Goal: Task Accomplishment & Management: Use online tool/utility

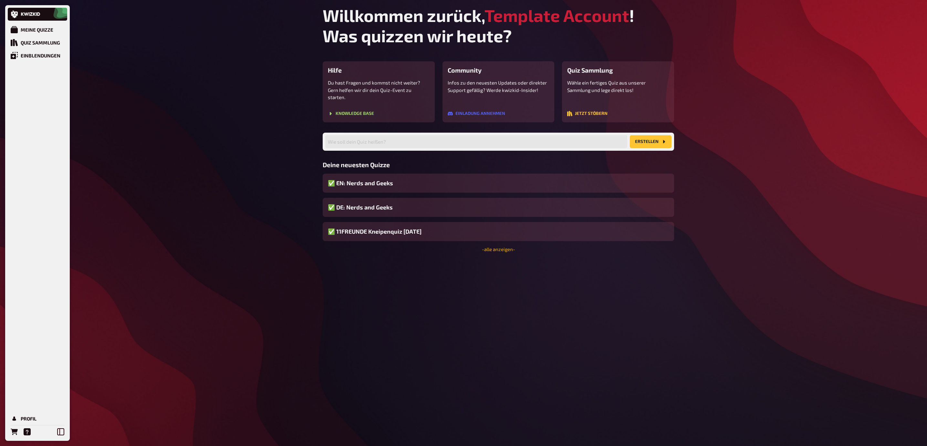
click at [498, 246] on link "- alle anzeigen -" at bounding box center [498, 249] width 33 height 6
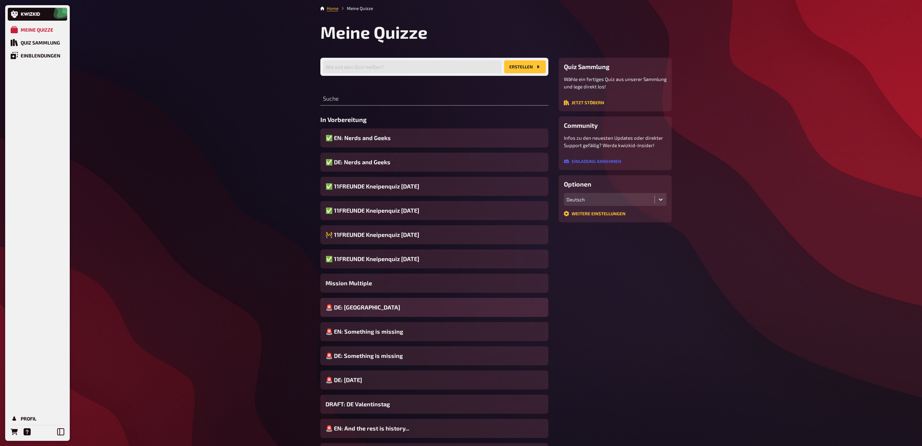
click at [398, 311] on div "🚨 DE: Hollywood" at bounding box center [434, 307] width 228 height 19
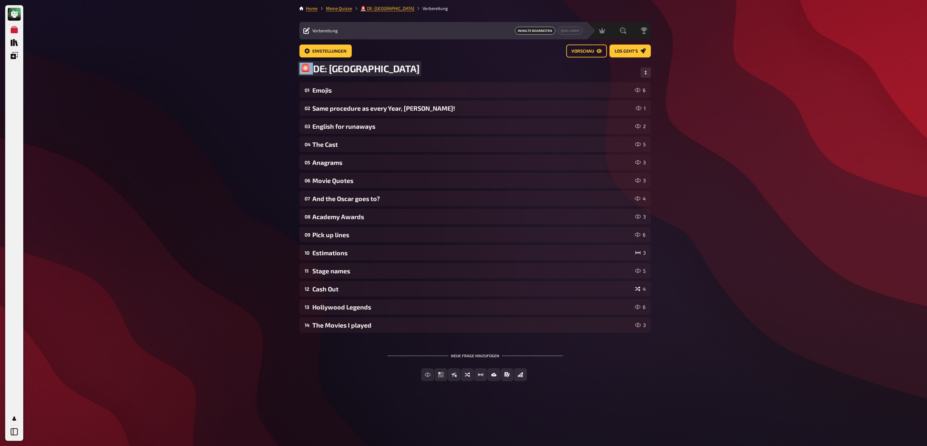
drag, startPoint x: 310, startPoint y: 70, endPoint x: 298, endPoint y: 69, distance: 12.3
click at [298, 69] on div "Home Meine Quizze 🚨 DE: Hollywood Vorbereitung Vorbereitung Inhalte Bearbeiten …" at bounding box center [475, 223] width 362 height 446
copy span "🚨 D"
click at [155, 71] on div "Meine Quizze Quiz Sammlung Einblendungen Profil Home Meine Quizze 🚨 DE: Hollywo…" at bounding box center [463, 223] width 927 height 446
click at [334, 9] on link "Meine Quizze" at bounding box center [339, 8] width 26 height 5
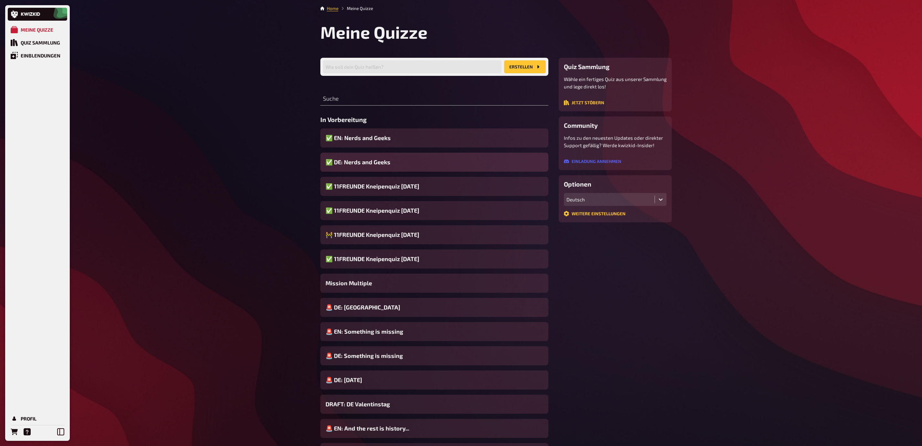
click at [356, 164] on span "✅ DE: Nerds and Geeks" at bounding box center [358, 162] width 65 height 9
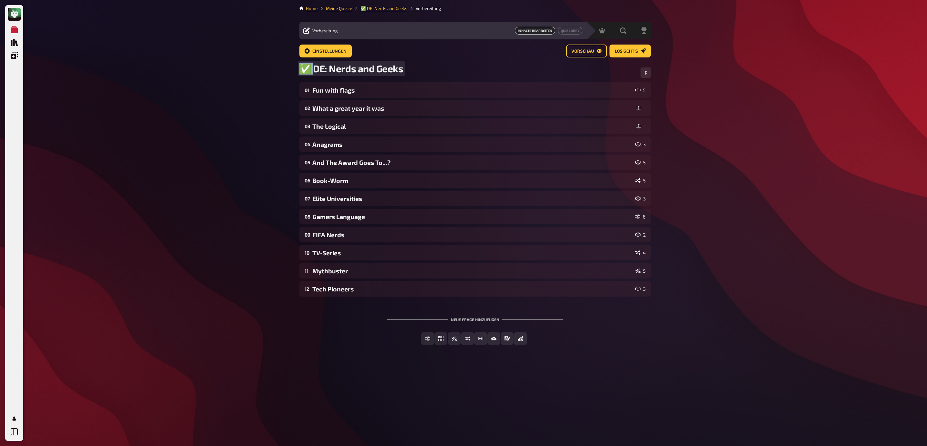
drag, startPoint x: 311, startPoint y: 69, endPoint x: 293, endPoint y: 68, distance: 17.8
click at [296, 68] on div "Home Meine Quizze ✅ DE: Nerds and Geeks Vorbereitung Vorbereitung Inhalte Bearb…" at bounding box center [475, 223] width 362 height 446
paste span
click at [253, 93] on div "Meine Quizze Quiz Sammlung Einblendungen Profil Home Meine Quizze 🚨 DE: Nerds a…" at bounding box center [463, 223] width 927 height 446
click at [343, 8] on link "Meine Quizze" at bounding box center [339, 8] width 26 height 5
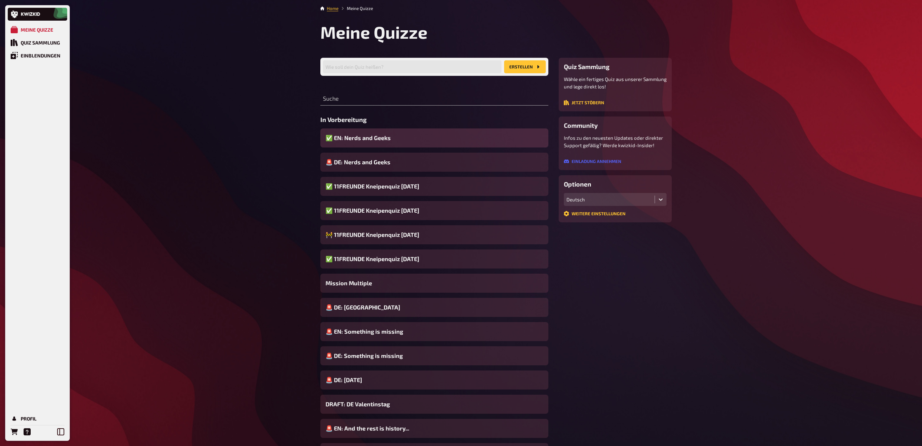
click at [378, 140] on span "✅ EN: Nerds and Geeks" at bounding box center [358, 138] width 65 height 9
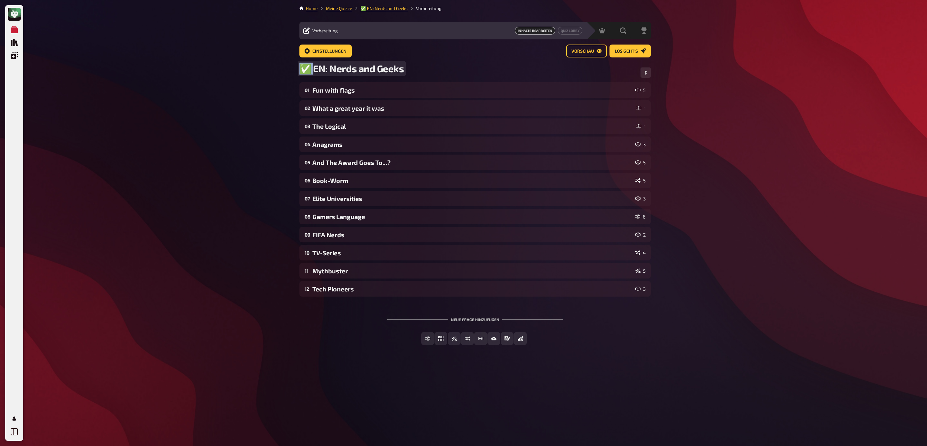
drag, startPoint x: 312, startPoint y: 69, endPoint x: 283, endPoint y: 68, distance: 29.1
click at [291, 68] on div "Meine Quizze Quiz Sammlung Einblendungen Profil Home Meine Quizze ✅ EN: Nerds a…" at bounding box center [463, 223] width 927 height 446
paste span
click at [274, 71] on div "Meine Quizze Quiz Sammlung Einblendungen Profil Home Meine Quizze ✅ EN: Nerds a…" at bounding box center [463, 223] width 927 height 446
click at [346, 11] on link "Meine Quizze" at bounding box center [339, 8] width 26 height 5
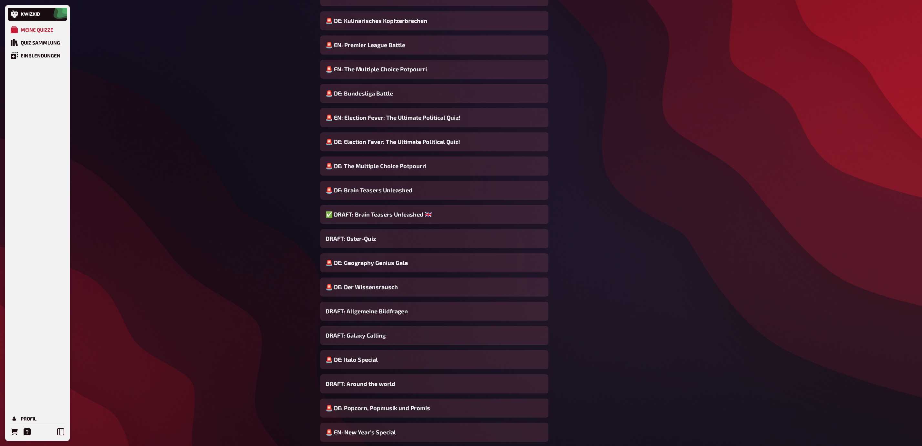
scroll to position [465, 0]
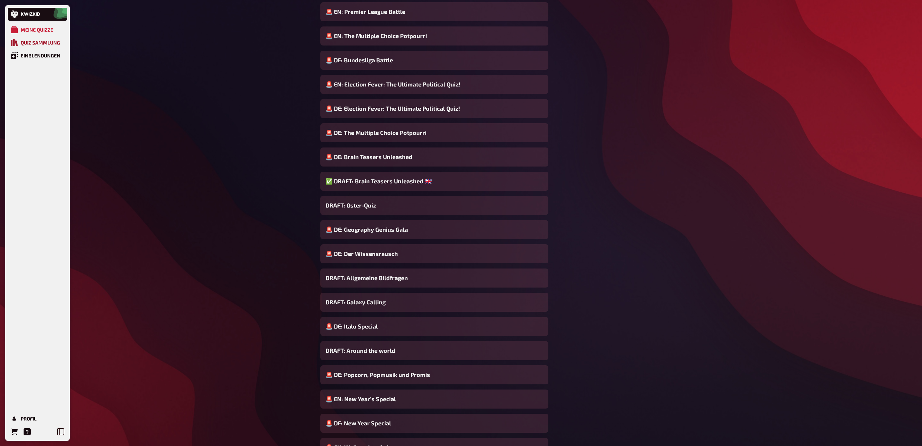
click at [45, 43] on div "Quiz Sammlung" at bounding box center [40, 43] width 39 height 6
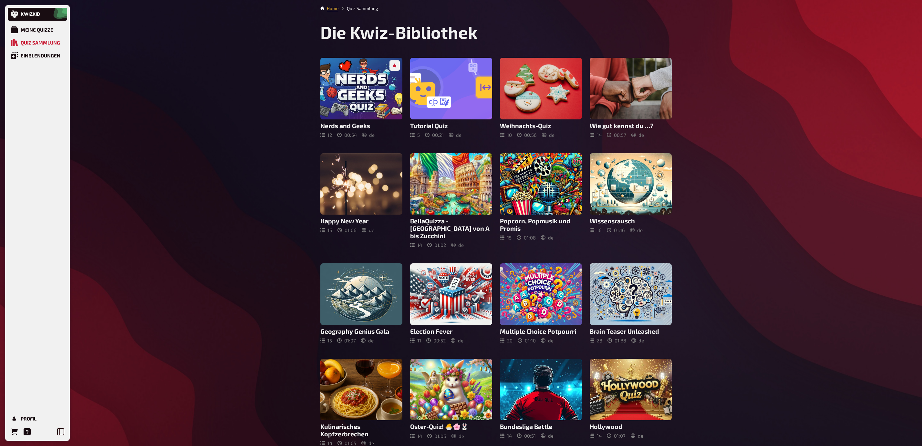
click at [224, 120] on div "Meine Quizze Quiz Sammlung Einblendungen Profil Home Quiz Sammlung Die Kwiz-Bib…" at bounding box center [461, 286] width 922 height 573
click at [849, 125] on div "Meine Quizze Quiz Sammlung Einblendungen Profil Home Quiz Sammlung Die Kwiz-Bib…" at bounding box center [461, 286] width 922 height 573
click at [178, 169] on div "Meine Quizze Quiz Sammlung Einblendungen Profil Home Quiz Sammlung Die Kwiz-Bib…" at bounding box center [461, 286] width 922 height 573
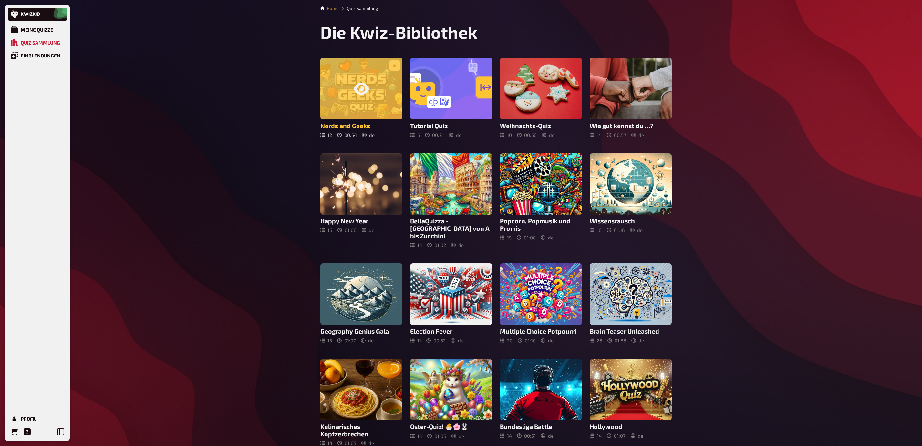
click at [347, 99] on div at bounding box center [361, 89] width 82 height 62
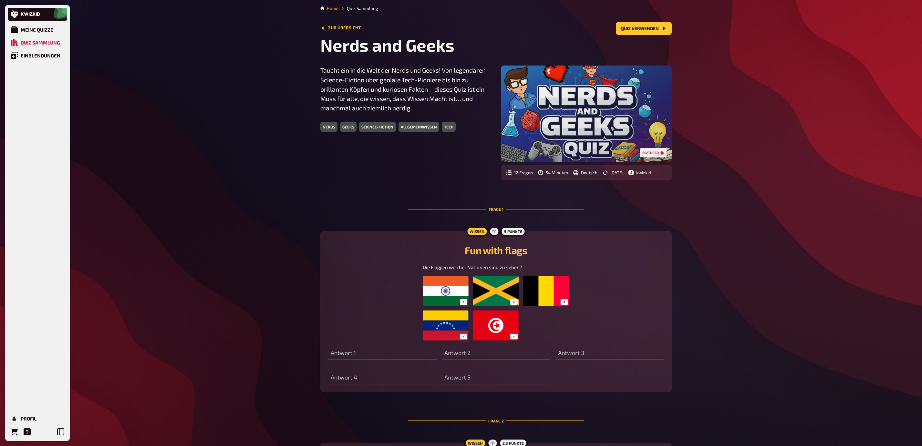
click at [353, 31] on div "Zur Übersicht Quiz verwenden" at bounding box center [495, 28] width 351 height 13
click at [352, 30] on button "Zur Übersicht" at bounding box center [340, 28] width 40 height 5
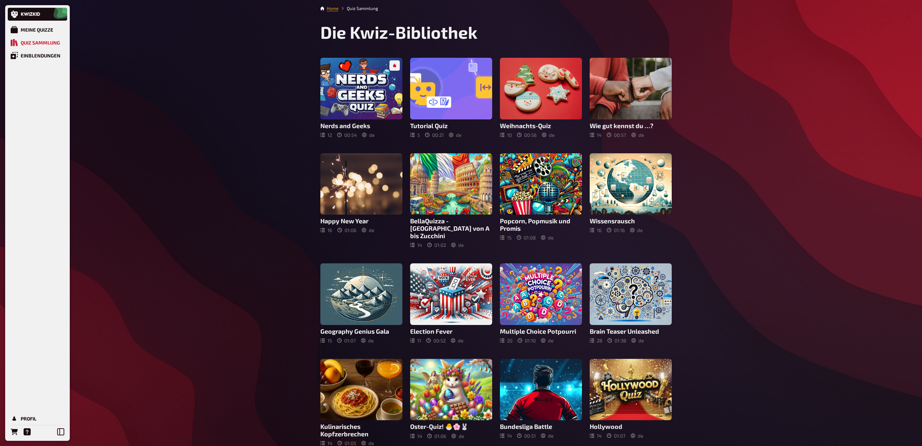
click at [336, 10] on link "Home" at bounding box center [333, 8] width 12 height 5
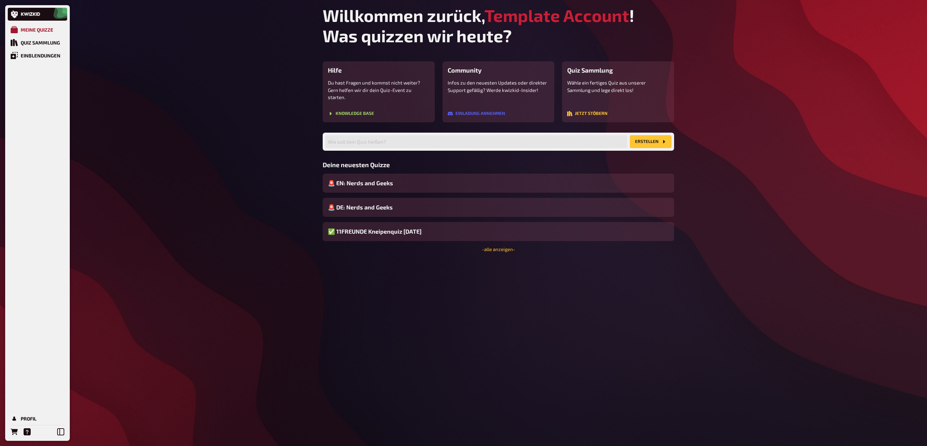
click at [36, 33] on link "Meine Quizze" at bounding box center [37, 29] width 59 height 13
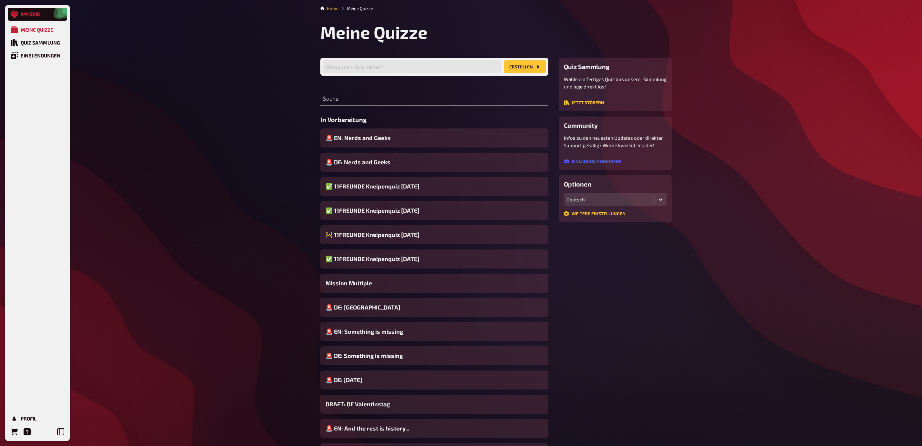
click at [37, 16] on icon at bounding box center [30, 14] width 19 height 4
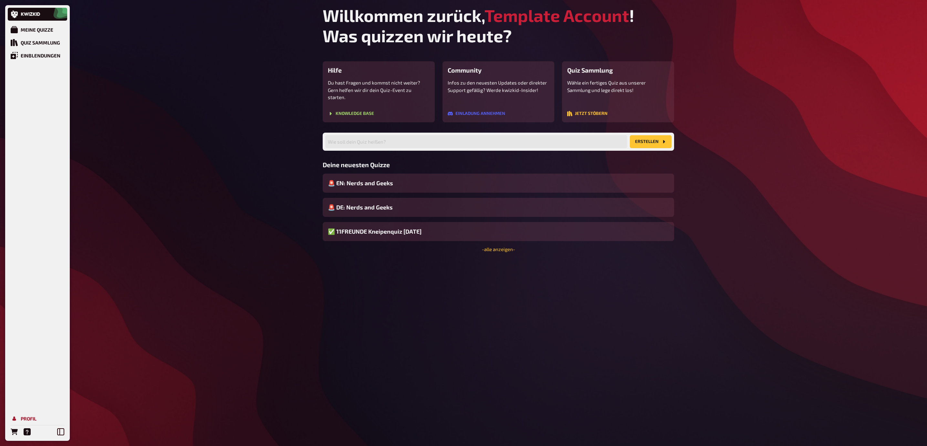
click at [44, 417] on link "Profil" at bounding box center [37, 418] width 59 height 13
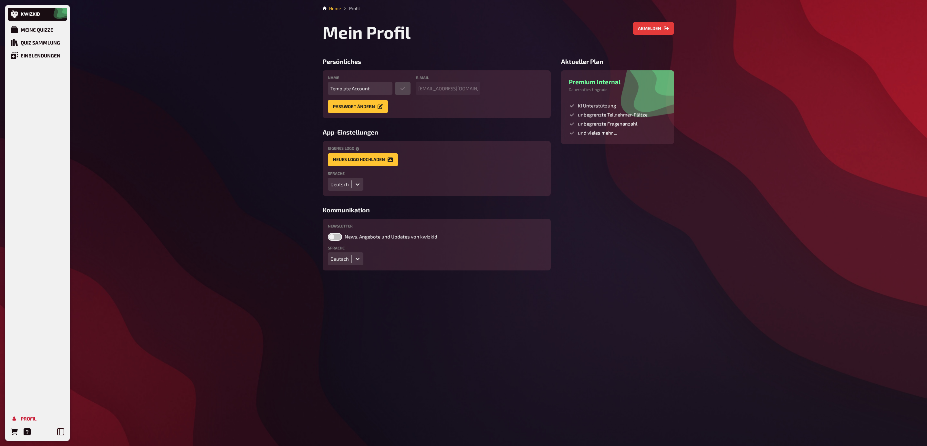
click at [623, 337] on div "Home Profil Mein Profil Abmelden Persönliches Name Template Account E-Mail temp…" at bounding box center [498, 223] width 362 height 446
click at [51, 29] on div "Meine Quizze" at bounding box center [37, 30] width 33 height 6
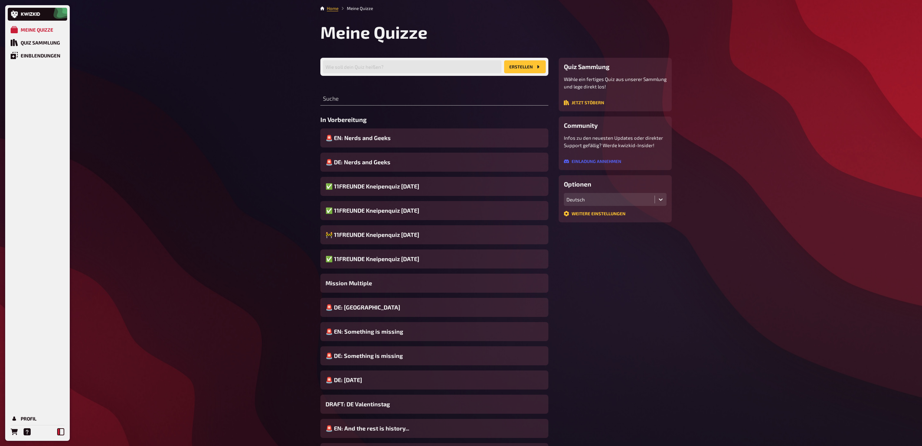
click at [63, 431] on icon at bounding box center [60, 432] width 7 height 7
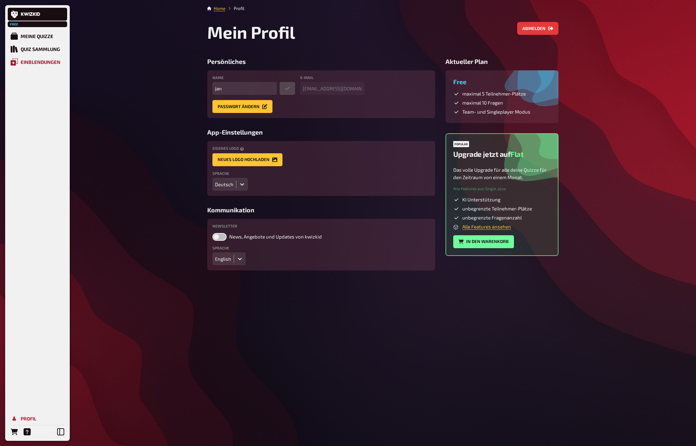
click at [44, 66] on link "Einblendungen" at bounding box center [37, 62] width 59 height 13
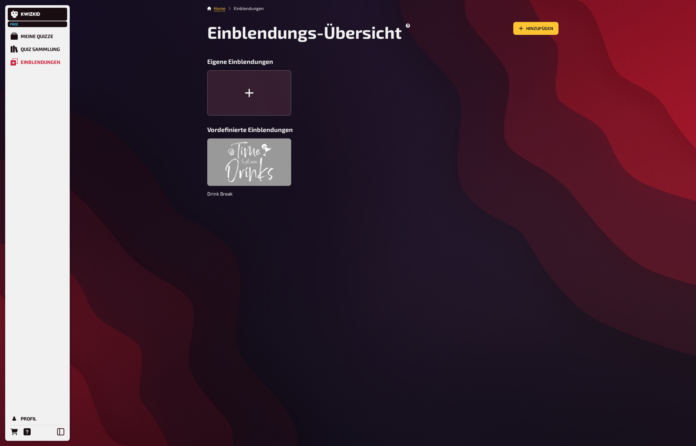
click at [256, 157] on div at bounding box center [249, 162] width 84 height 47
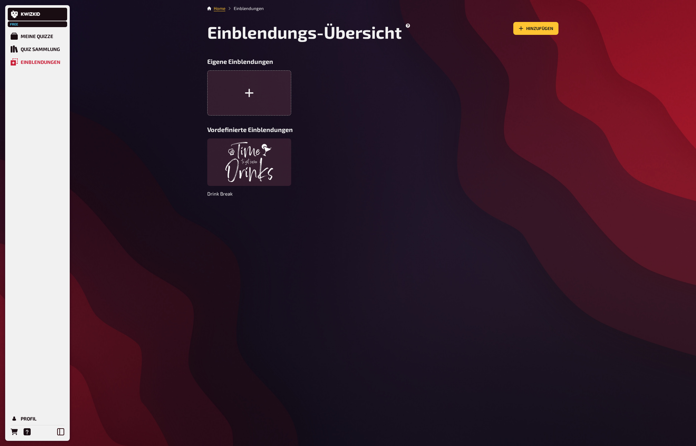
drag, startPoint x: 429, startPoint y: 225, endPoint x: 419, endPoint y: 225, distance: 9.7
click at [425, 224] on div "Home Einblendungen Einblendungs-Übersicht Hinzufügen Eigene Einblendungen Vorde…" at bounding box center [383, 223] width 362 height 446
click at [50, 64] on div "Einblendungen" at bounding box center [41, 62] width 40 height 6
click at [46, 34] on div "Meine Quizze" at bounding box center [37, 36] width 33 height 6
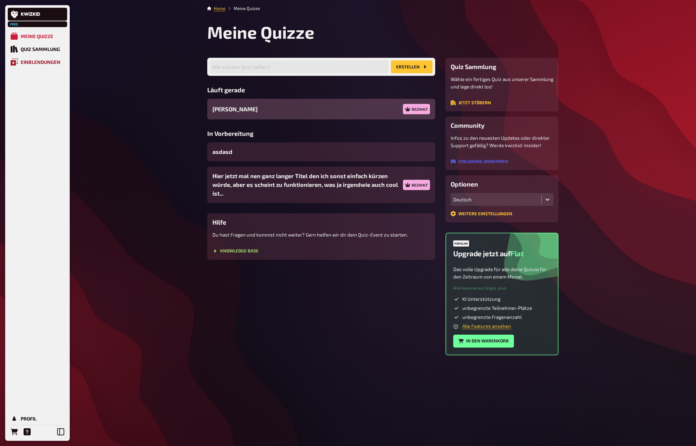
click at [44, 65] on link "Einblendungen" at bounding box center [37, 62] width 59 height 13
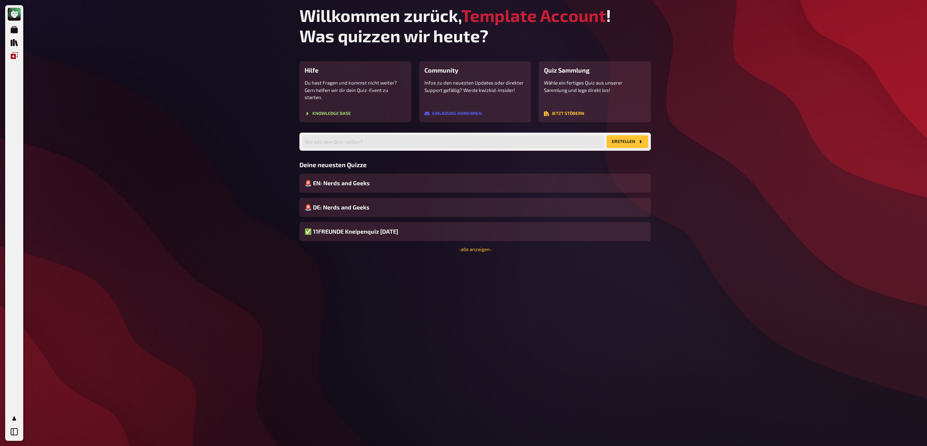
click at [16, 54] on icon "Einblendungen" at bounding box center [14, 55] width 7 height 7
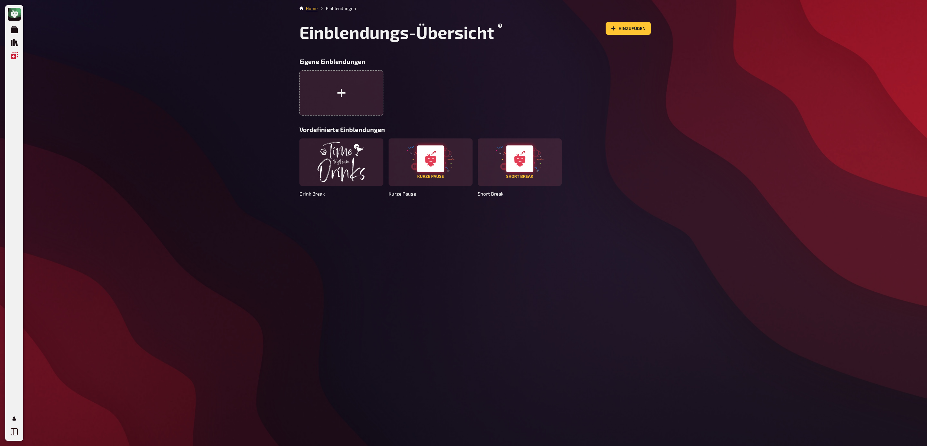
click at [406, 322] on div "Home Einblendungen Einblendungs-Übersicht Hinzufügen Eigene Einblendungen Vorde…" at bounding box center [475, 223] width 362 height 446
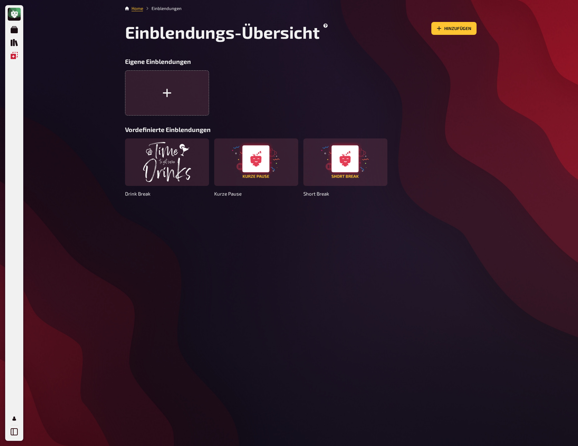
click at [452, 373] on div "Home Einblendungen Einblendungs-Übersicht Hinzufügen Eigene Einblendungen Vorde…" at bounding box center [301, 223] width 362 height 446
click at [17, 42] on icon "Quiz Sammlung" at bounding box center [14, 42] width 7 height 7
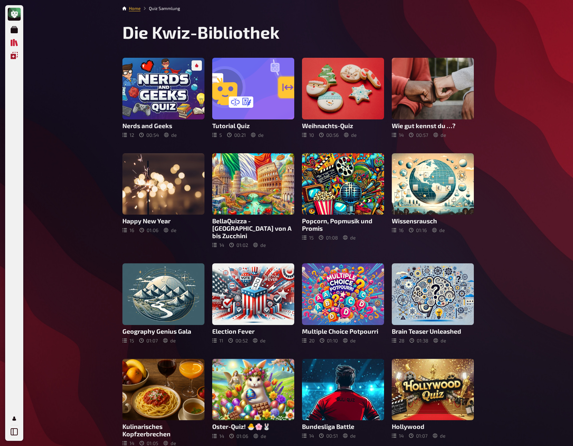
click at [14, 57] on icon "Einblendungen" at bounding box center [14, 55] width 7 height 7
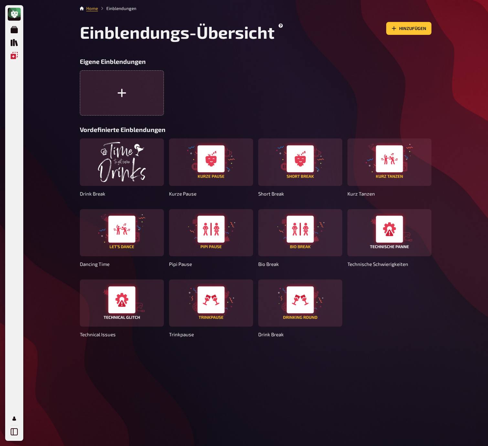
click at [334, 364] on div "Home Einblendungen Einblendungs-Übersicht Hinzufügen Eigene Einblendungen Vorde…" at bounding box center [256, 223] width 362 height 446
click at [193, 366] on div "Home Einblendungen Einblendungs-Übersicht Hinzufügen Eigene Einblendungen Vorde…" at bounding box center [256, 223] width 362 height 446
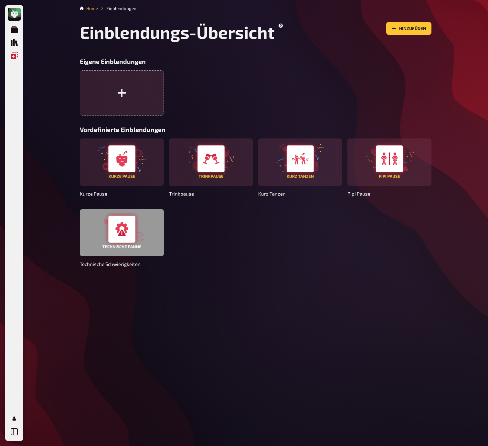
click at [100, 227] on div at bounding box center [122, 232] width 84 height 47
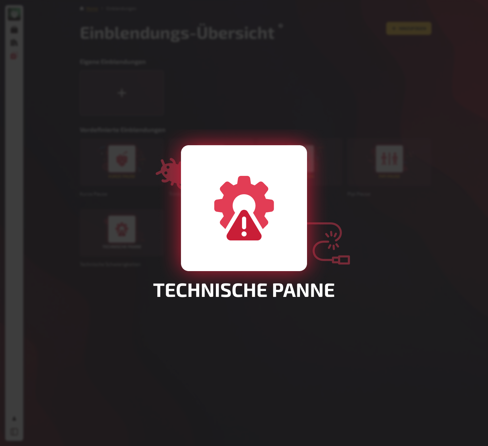
click at [101, 228] on div at bounding box center [244, 223] width 488 height 446
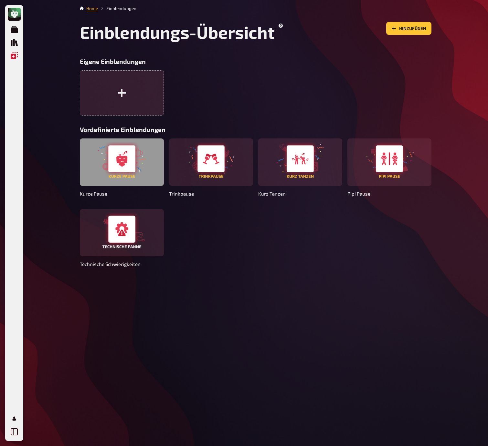
click at [124, 167] on div at bounding box center [122, 162] width 84 height 47
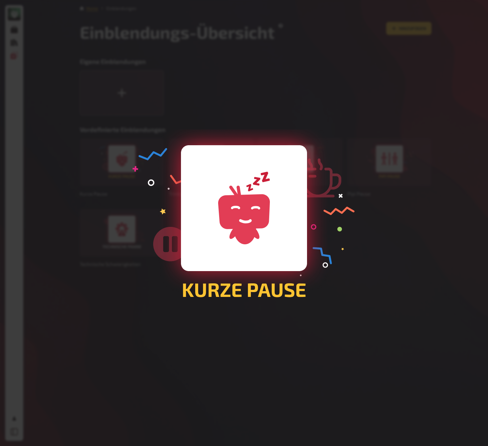
click at [108, 222] on div at bounding box center [244, 223] width 488 height 446
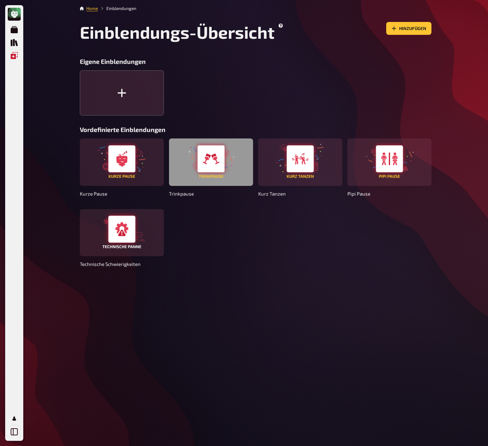
click at [208, 167] on div at bounding box center [211, 162] width 84 height 47
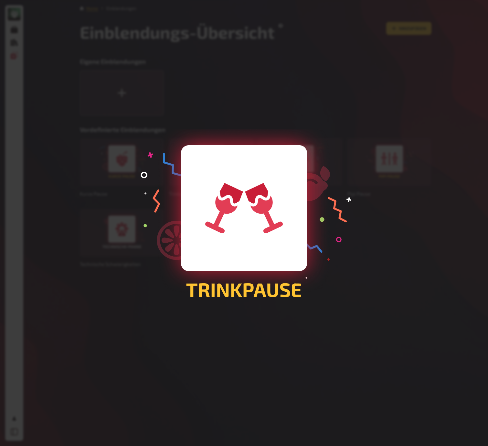
click at [357, 390] on div at bounding box center [244, 223] width 488 height 446
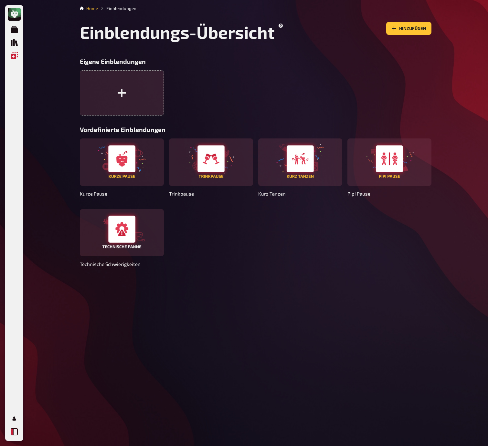
click at [15, 429] on icon at bounding box center [14, 432] width 7 height 7
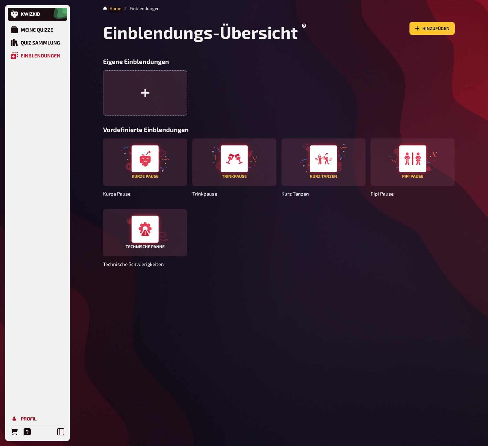
click at [36, 421] on div "Profil" at bounding box center [29, 419] width 16 height 6
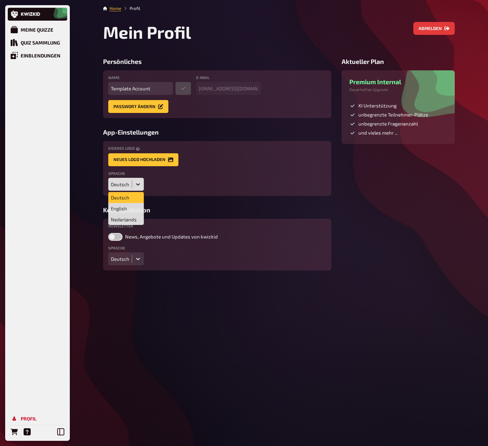
click at [133, 184] on div at bounding box center [138, 185] width 12 height 12
click at [127, 219] on div "Nederlands" at bounding box center [126, 219] width 36 height 11
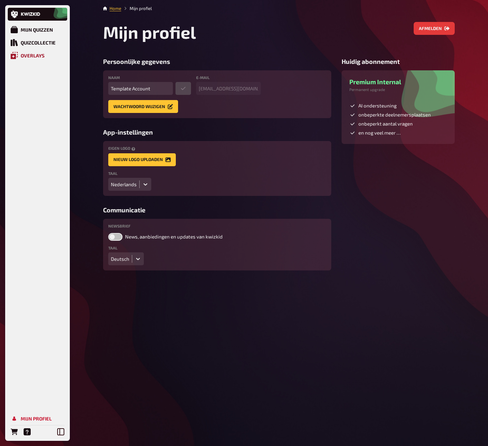
click at [44, 56] on link "Overlays" at bounding box center [37, 55] width 59 height 13
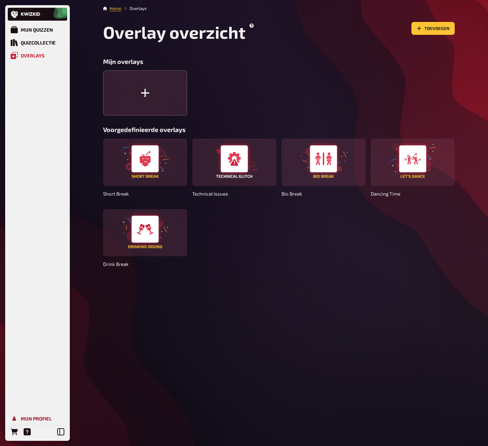
click at [36, 419] on div "Mijn profiel" at bounding box center [36, 419] width 31 height 6
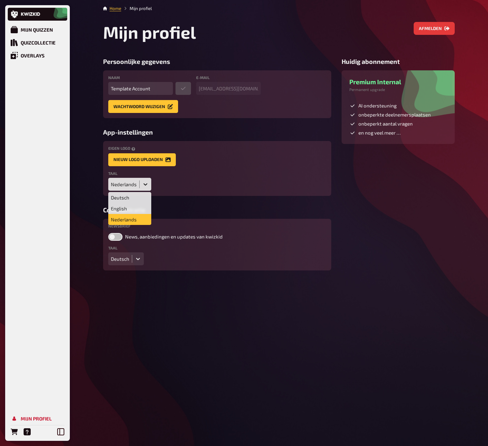
click at [134, 190] on div "Nederlands" at bounding box center [123, 184] width 31 height 13
click at [131, 207] on div "English" at bounding box center [129, 208] width 43 height 11
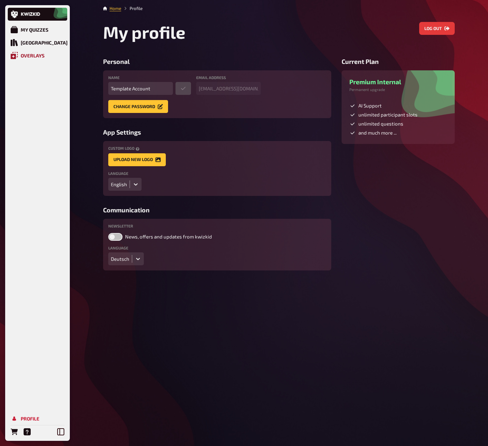
click at [34, 57] on div "Overlays" at bounding box center [33, 56] width 24 height 6
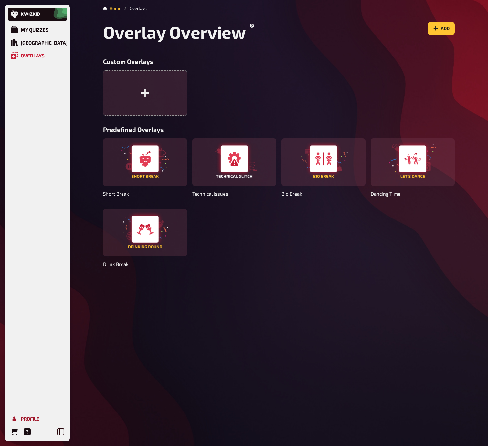
click at [35, 418] on div "Profile" at bounding box center [30, 419] width 19 height 6
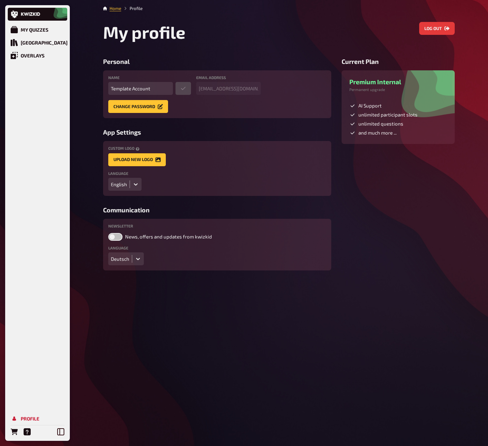
click at [133, 183] on icon at bounding box center [135, 184] width 6 height 6
click at [130, 192] on div "Deutsch" at bounding box center [124, 197] width 33 height 11
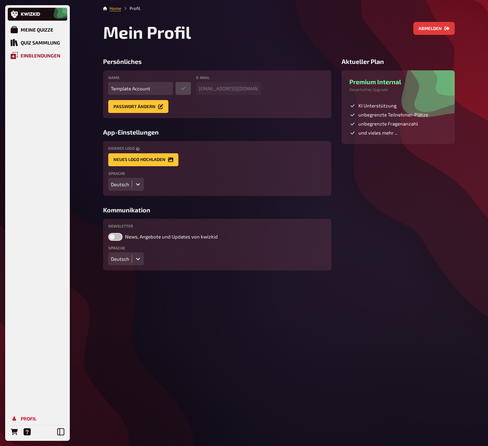
click at [36, 55] on div "Einblendungen" at bounding box center [41, 56] width 40 height 6
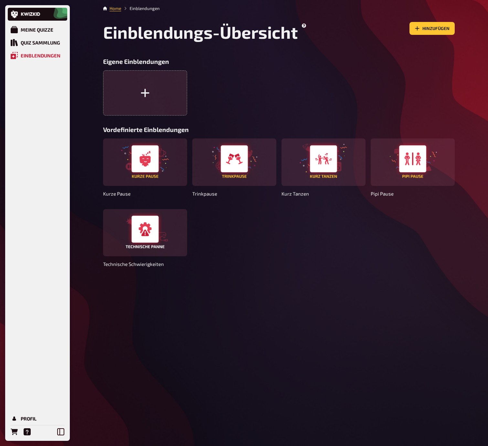
click at [316, 332] on div "Home Einblendungen Einblendungs-Übersicht Hinzufügen Eigene Einblendungen Vorde…" at bounding box center [279, 223] width 362 height 446
click at [40, 30] on div "Meine Quizze" at bounding box center [37, 30] width 33 height 6
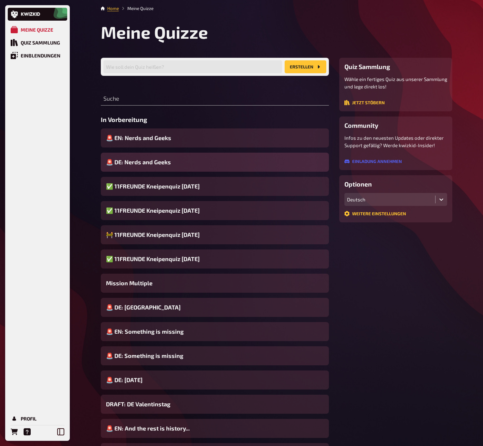
click at [205, 167] on div "🚨 DE: Nerds and Geeks" at bounding box center [215, 162] width 228 height 19
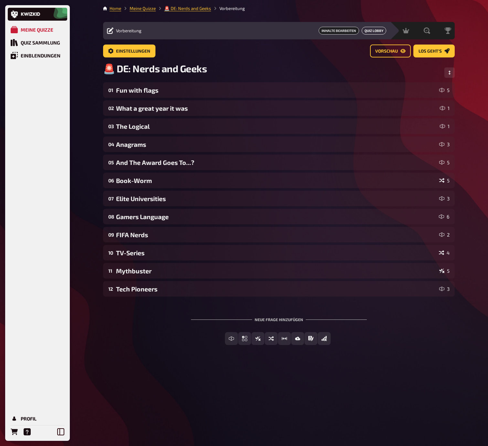
click at [372, 30] on button "Quiz Lobby" at bounding box center [373, 31] width 25 height 8
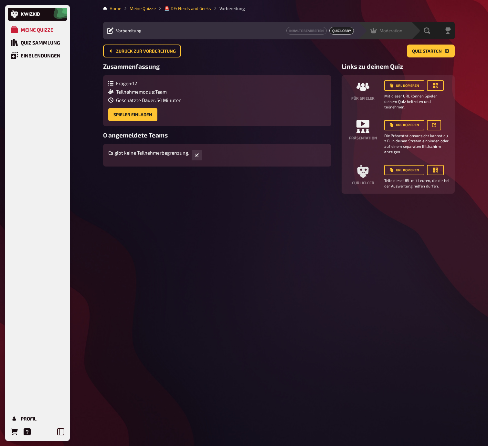
click at [396, 30] on span "Moderation" at bounding box center [390, 30] width 23 height 5
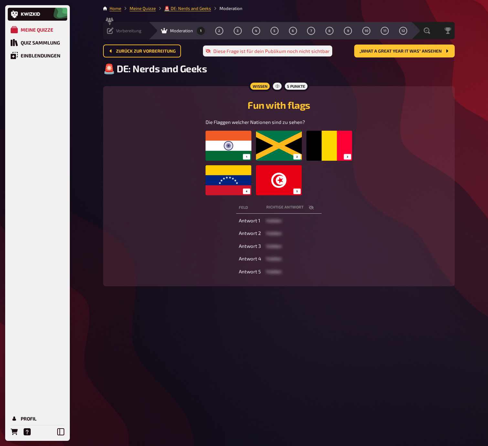
click at [110, 30] on icon at bounding box center [110, 30] width 6 height 6
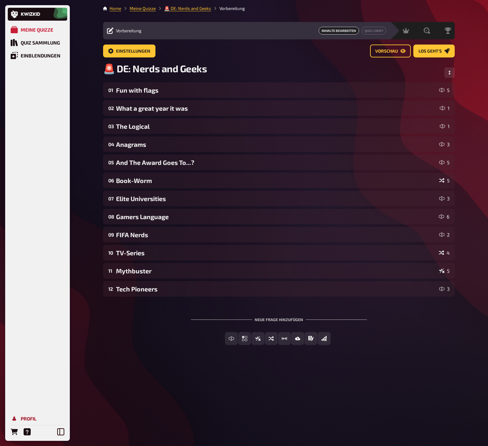
click at [37, 417] on link "Profil" at bounding box center [37, 418] width 59 height 13
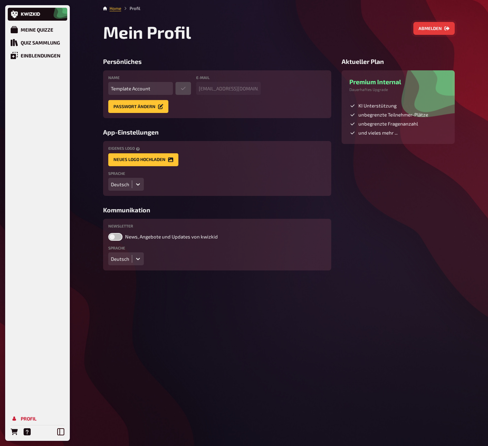
click at [440, 28] on button "Abmelden" at bounding box center [433, 28] width 41 height 13
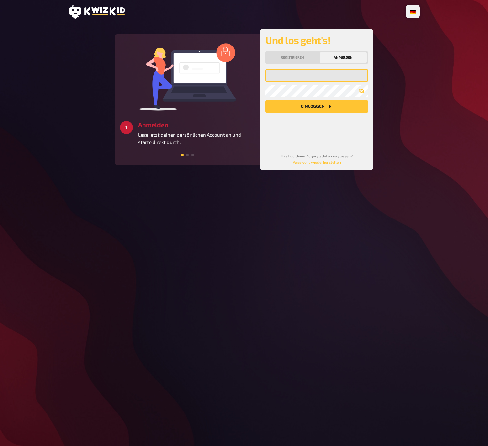
click at [295, 75] on input "email" at bounding box center [316, 75] width 103 height 13
type input "jan@paepke.at"
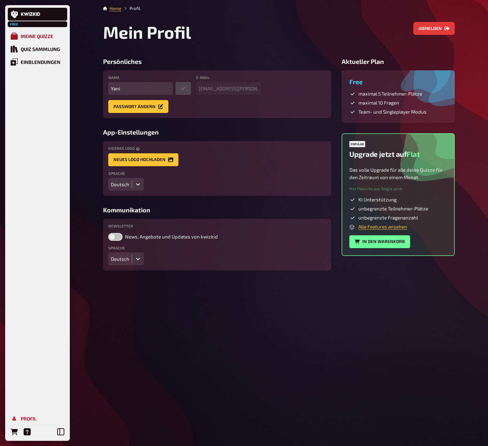
click at [33, 39] on link "Meine Quizze" at bounding box center [37, 36] width 59 height 13
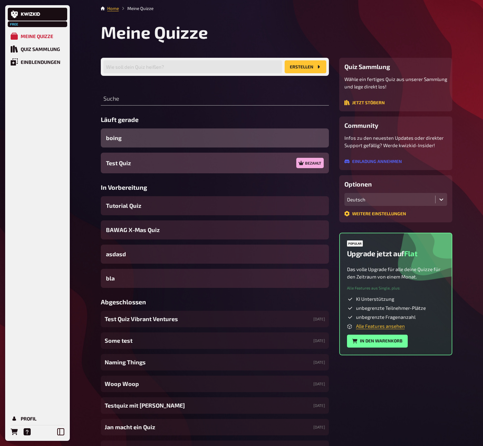
click at [177, 138] on div "boing" at bounding box center [215, 138] width 228 height 19
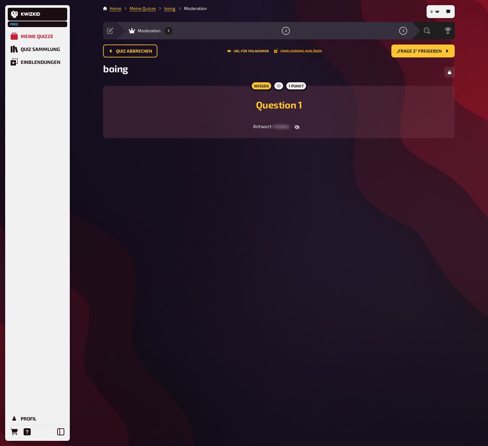
click at [301, 50] on button "Einblendung auslösen" at bounding box center [298, 51] width 48 height 4
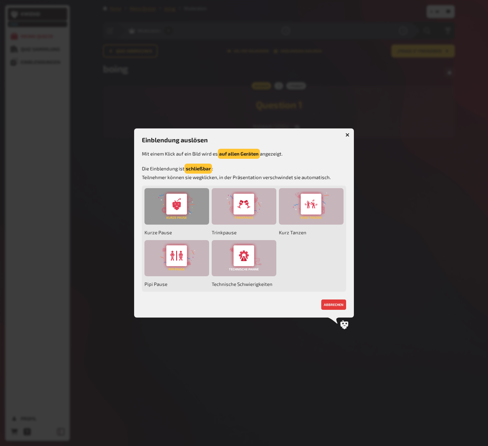
click at [167, 211] on div at bounding box center [176, 206] width 65 height 36
